Goal: Task Accomplishment & Management: Manage account settings

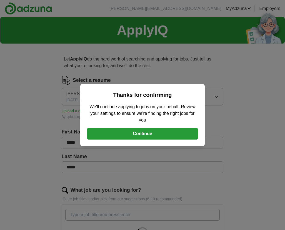
click at [131, 136] on button "Continue" at bounding box center [142, 134] width 111 height 12
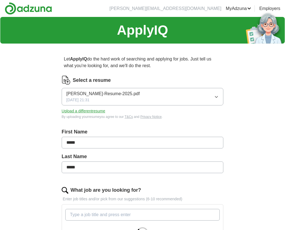
click at [133, 93] on button "[PERSON_NAME]-Resume-2025.pdf [DATE] 21:31" at bounding box center [142, 96] width 161 height 17
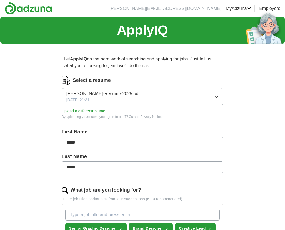
click at [80, 108] on button "Upload a different resume" at bounding box center [84, 111] width 44 height 6
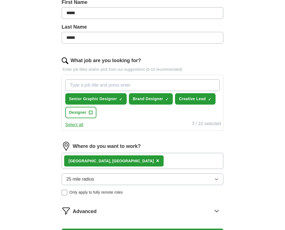
scroll to position [131, 0]
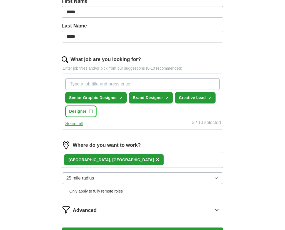
click at [91, 112] on span "+" at bounding box center [90, 111] width 3 height 4
click at [156, 84] on input "What job are you looking for?" at bounding box center [142, 84] width 154 height 12
type input "Graphic Designer"
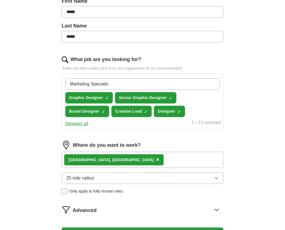
type input "Marketing Specialist"
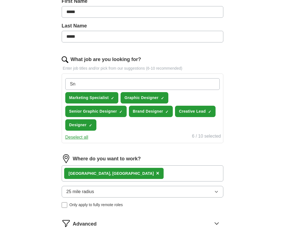
type input "S"
click at [157, 155] on div "Where do you want to work?" at bounding box center [142, 158] width 161 height 9
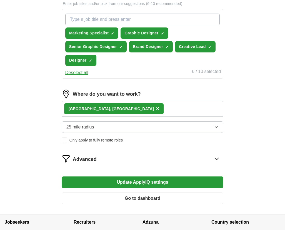
scroll to position [205, 0]
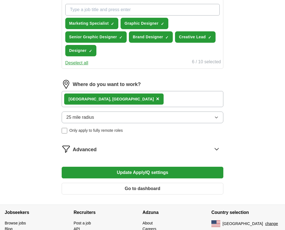
click at [134, 120] on button "25 mile radius" at bounding box center [142, 117] width 161 height 12
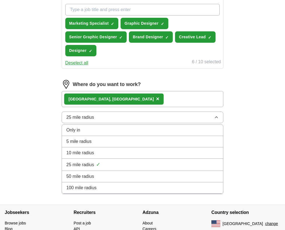
click at [120, 177] on div "50 mile radius" at bounding box center [142, 176] width 152 height 7
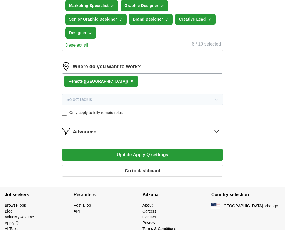
scroll to position [223, 0]
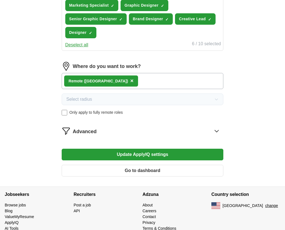
click at [152, 153] on button "Update ApplyIQ settings" at bounding box center [142, 155] width 161 height 12
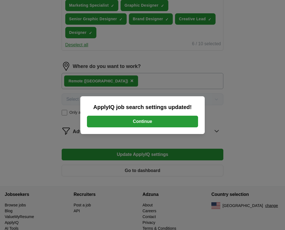
click at [151, 125] on button "Continue" at bounding box center [142, 122] width 111 height 12
